Goal: Find specific page/section: Find specific page/section

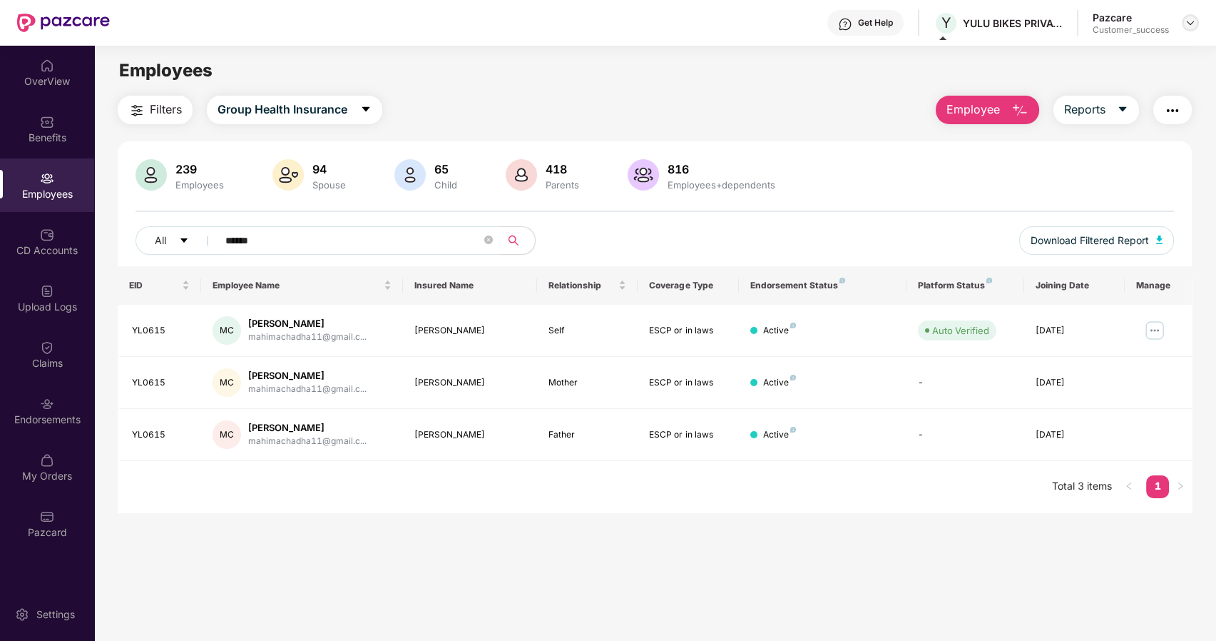
click at [1186, 29] on div at bounding box center [1190, 22] width 17 height 17
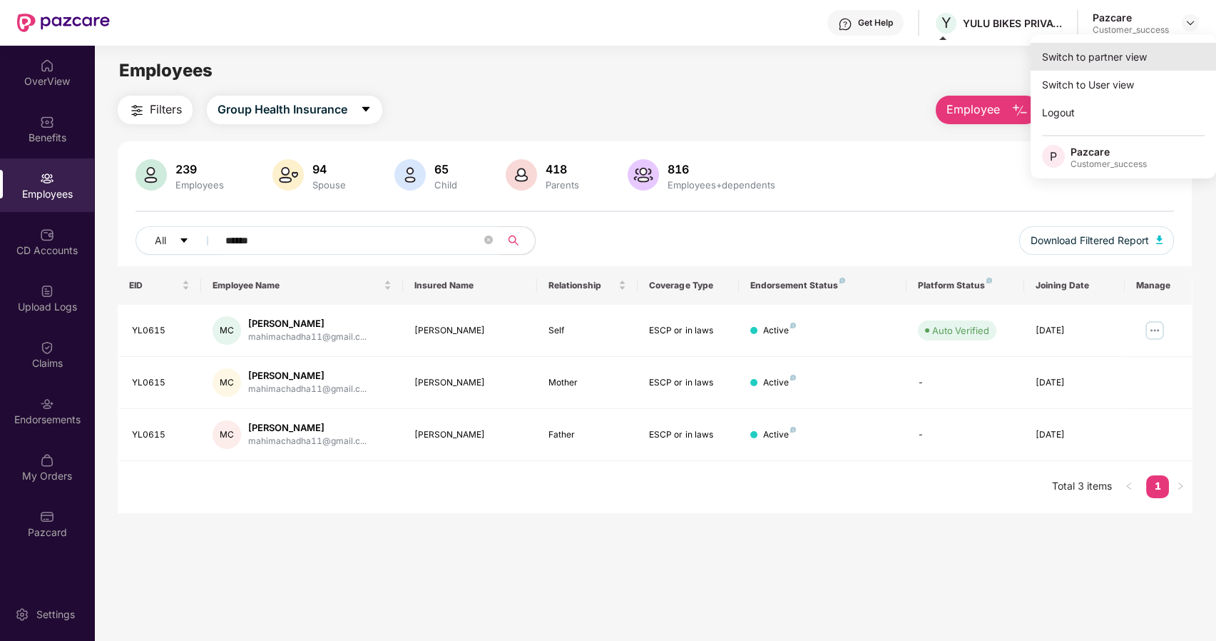
click at [1092, 54] on div "Switch to partner view" at bounding box center [1124, 57] width 186 height 28
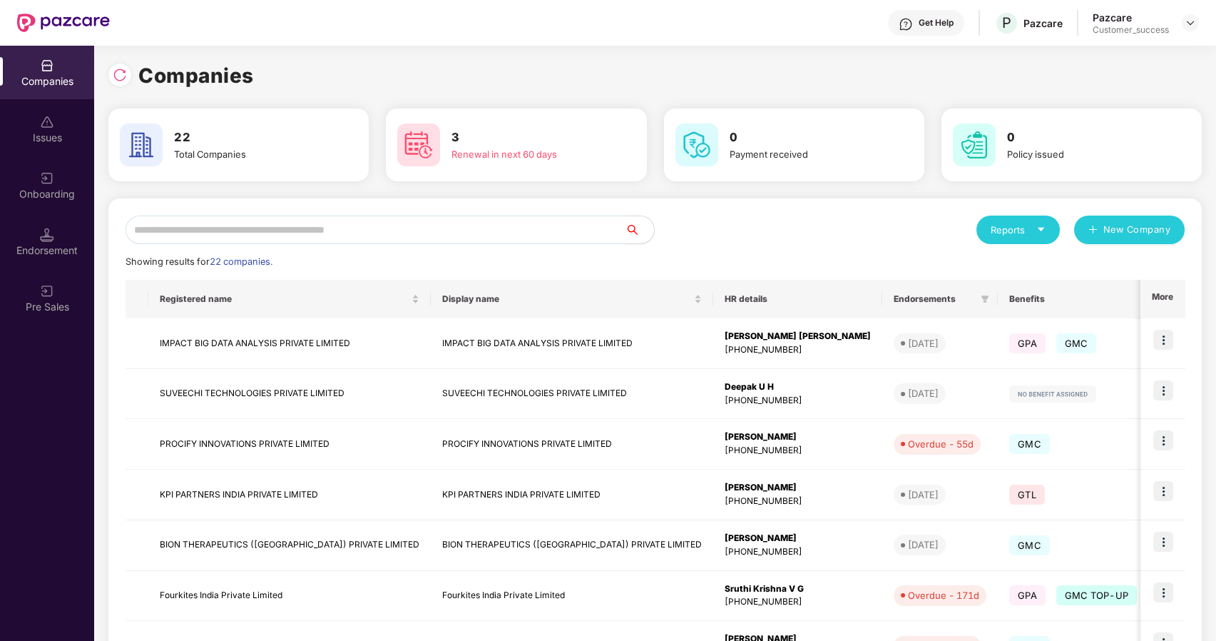
click at [310, 235] on input "text" at bounding box center [376, 229] width 500 height 29
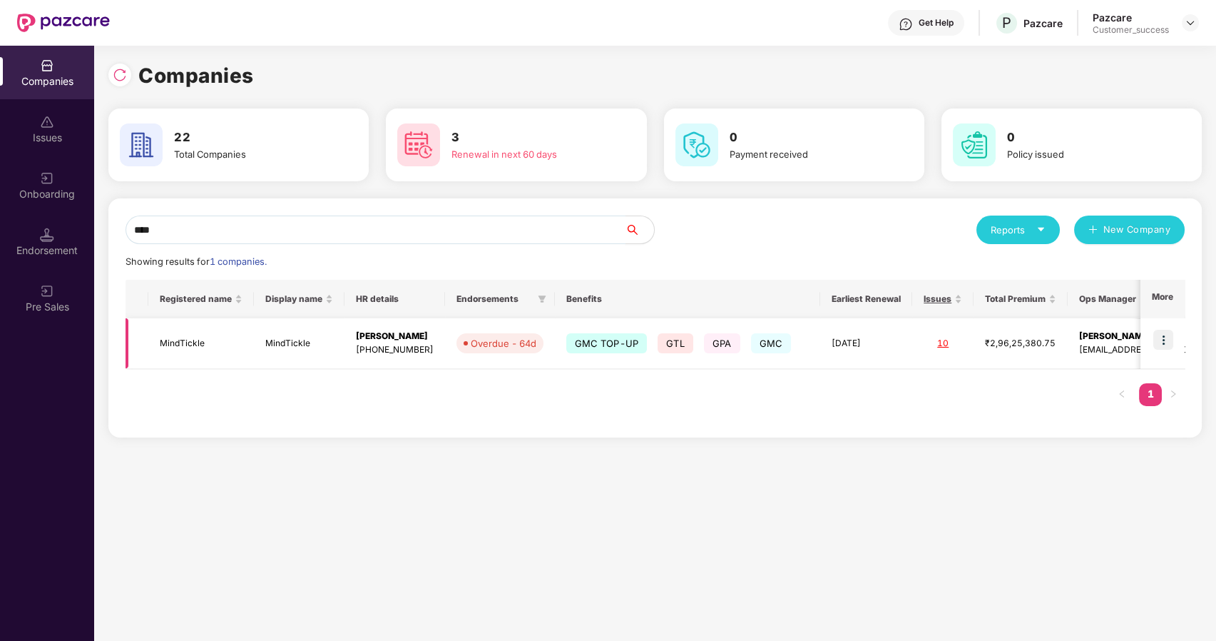
type input "****"
click at [1165, 336] on img at bounding box center [1164, 340] width 20 height 20
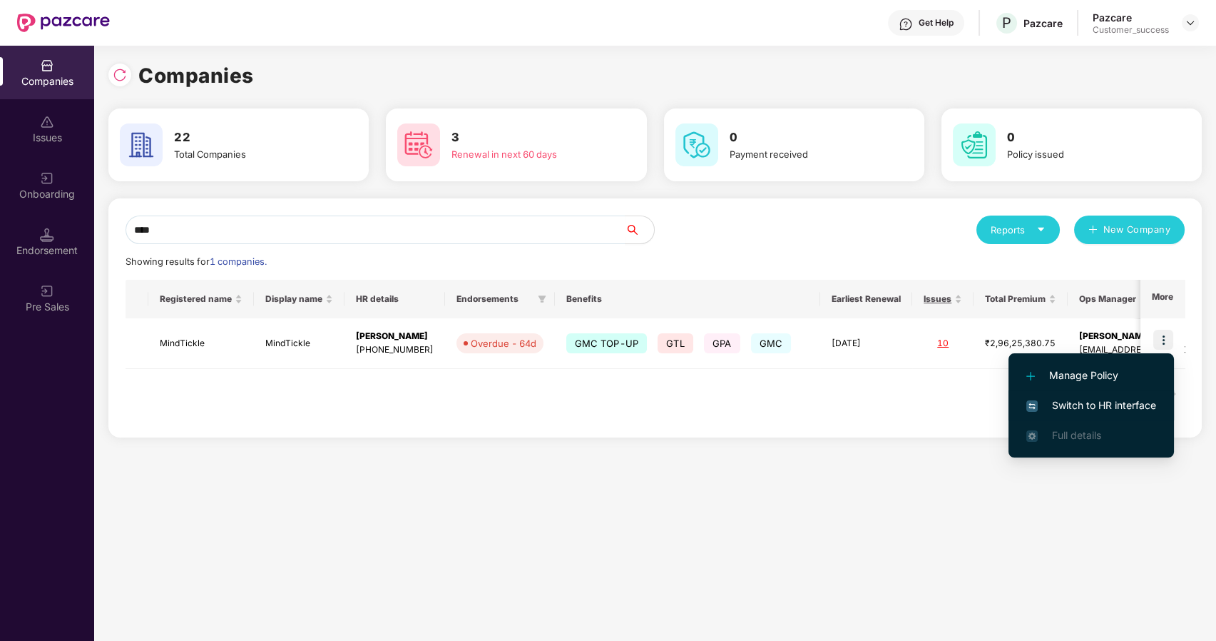
click at [1102, 395] on li "Switch to HR interface" at bounding box center [1092, 405] width 166 height 30
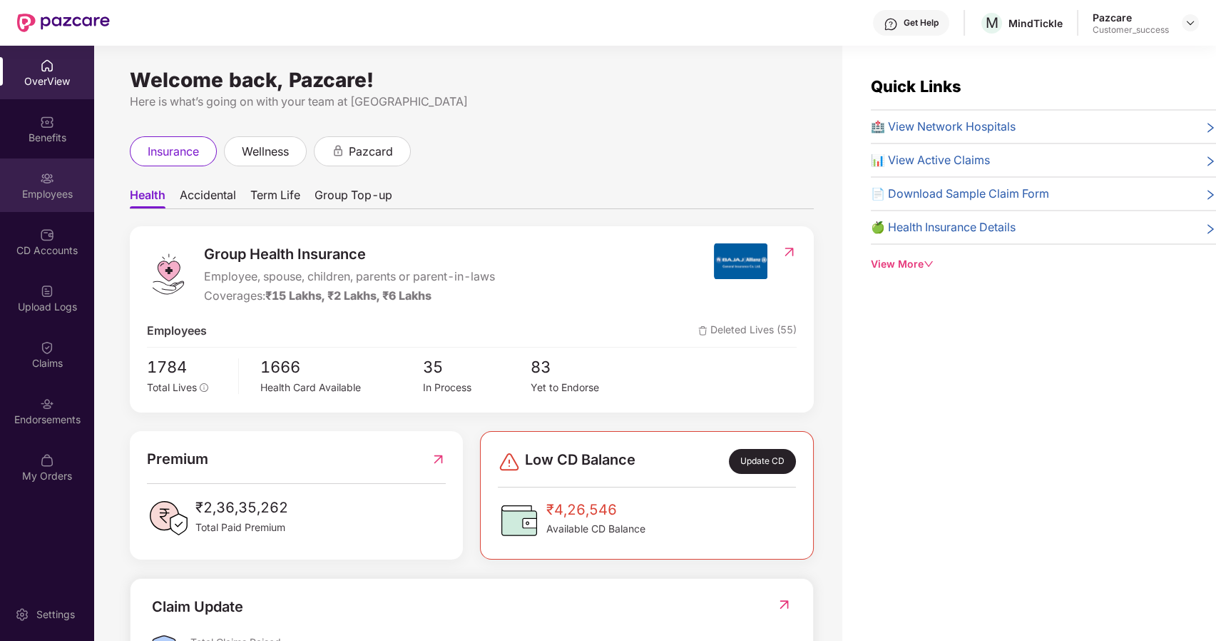
click at [68, 204] on div "Employees" at bounding box center [47, 185] width 94 height 54
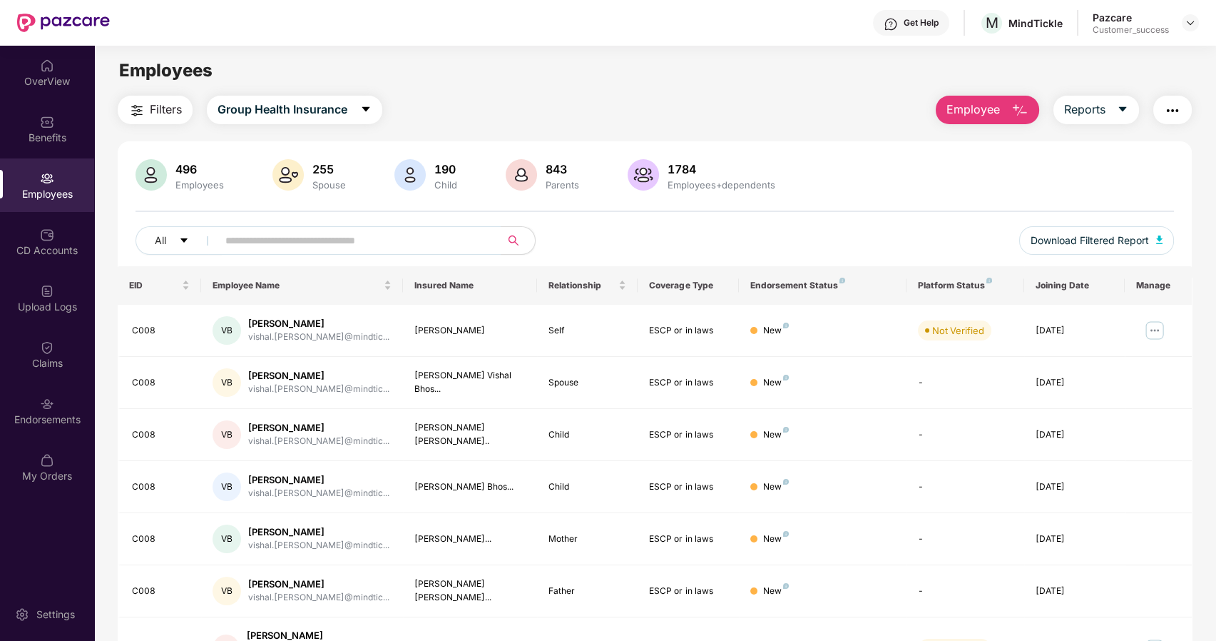
click at [257, 245] on input "text" at bounding box center [353, 240] width 256 height 21
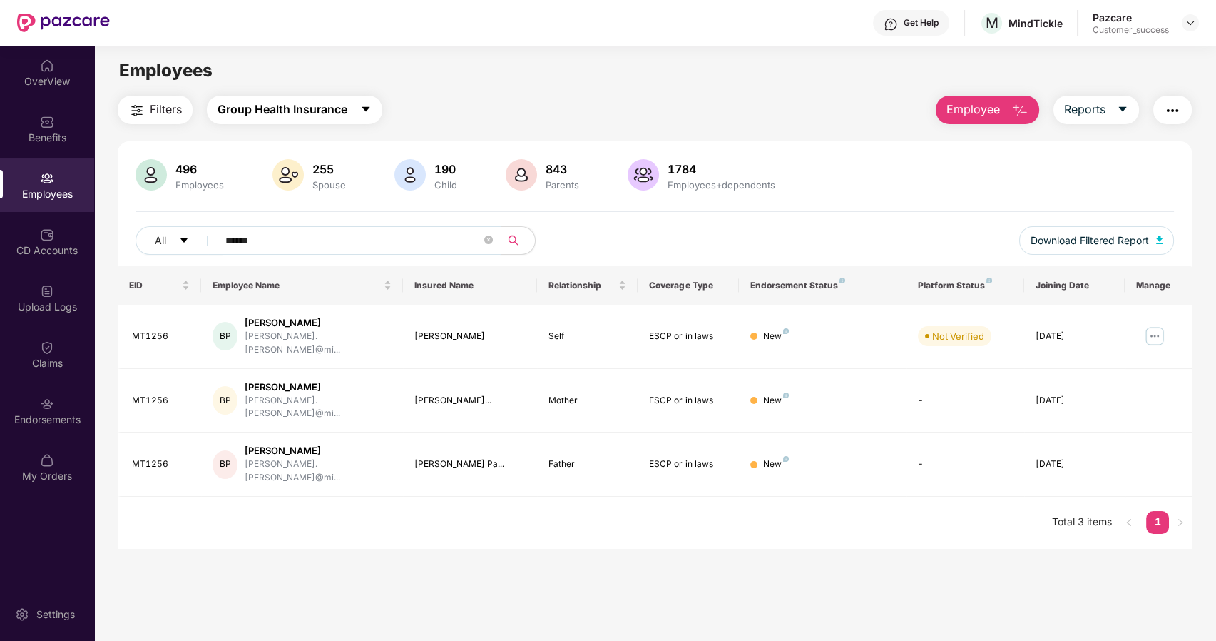
type input "******"
click at [360, 110] on button "Group Health Insurance" at bounding box center [295, 110] width 176 height 29
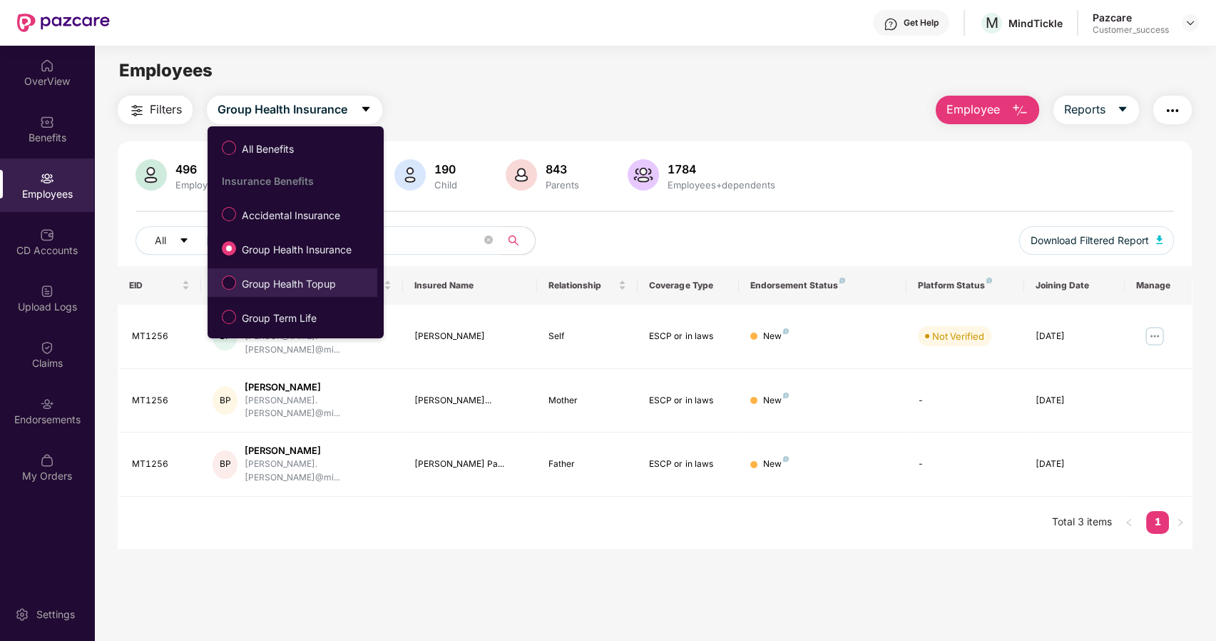
click at [268, 281] on span "Group Health Topup" at bounding box center [289, 284] width 106 height 16
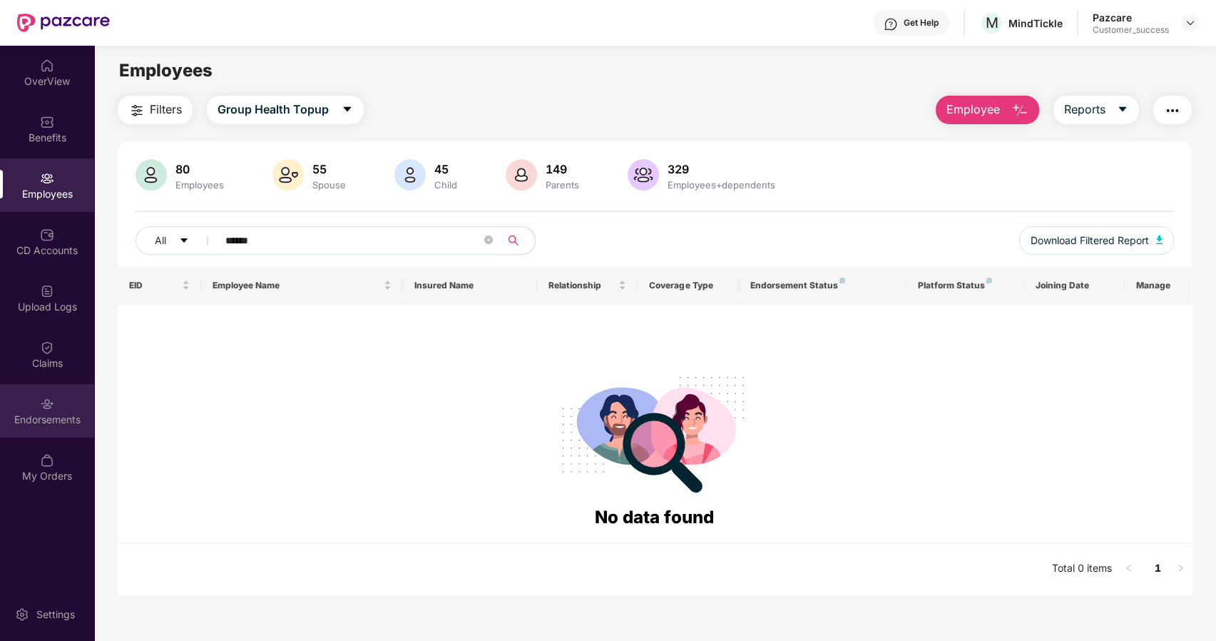
click at [48, 430] on div "Endorsements" at bounding box center [47, 411] width 94 height 54
